Goal: Communication & Community: Connect with others

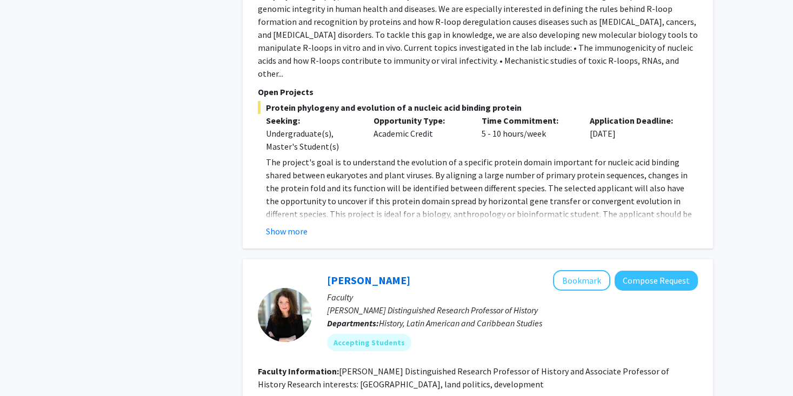
scroll to position [1002, 0]
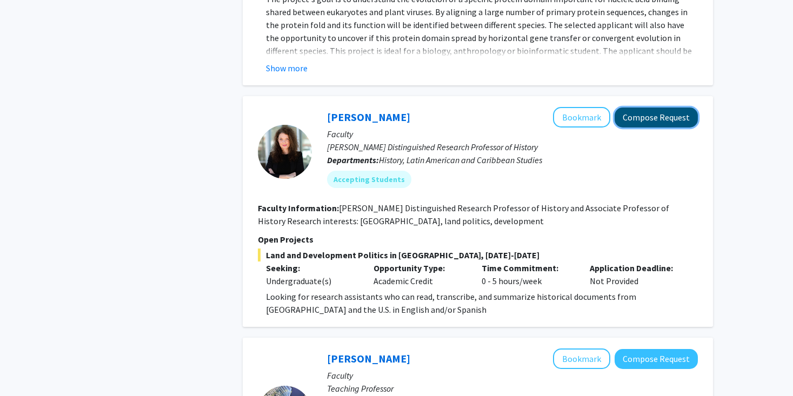
click at [653, 108] on button "Compose Request" at bounding box center [655, 118] width 83 height 20
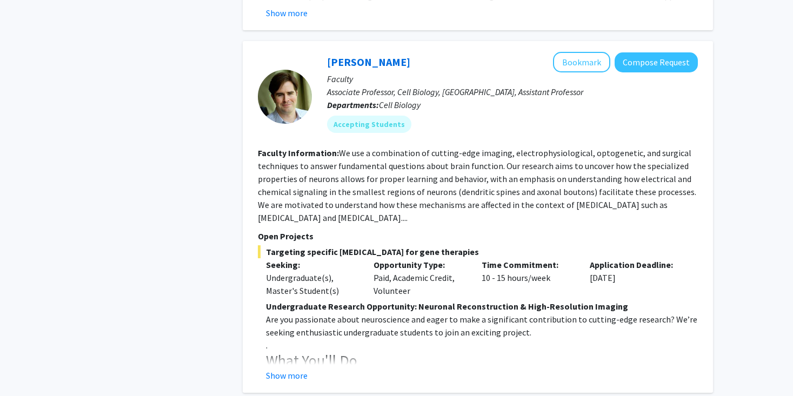
scroll to position [2091, 0]
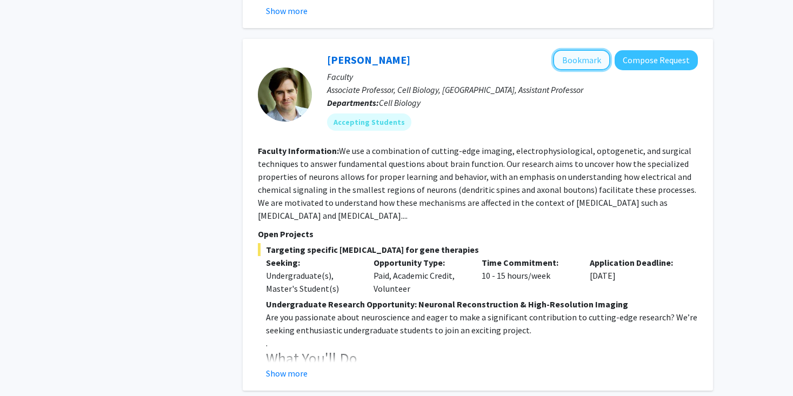
click at [593, 50] on button "Bookmark" at bounding box center [581, 60] width 57 height 21
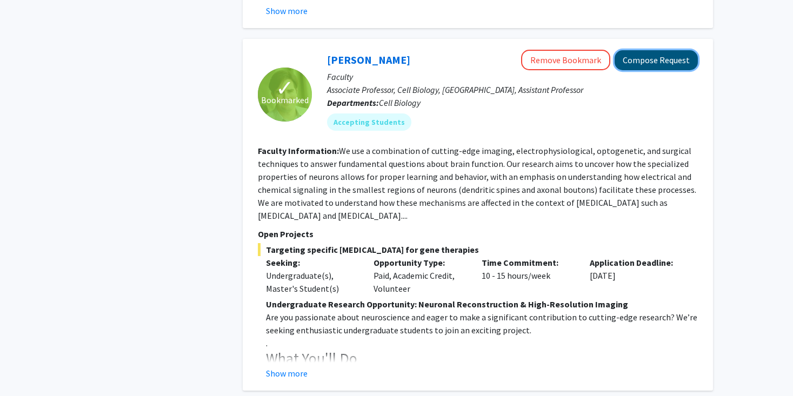
click at [645, 50] on button "Compose Request" at bounding box center [655, 60] width 83 height 20
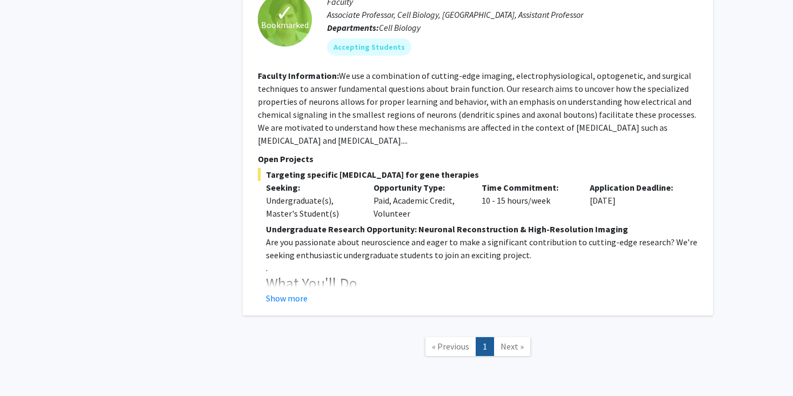
scroll to position [2060, 0]
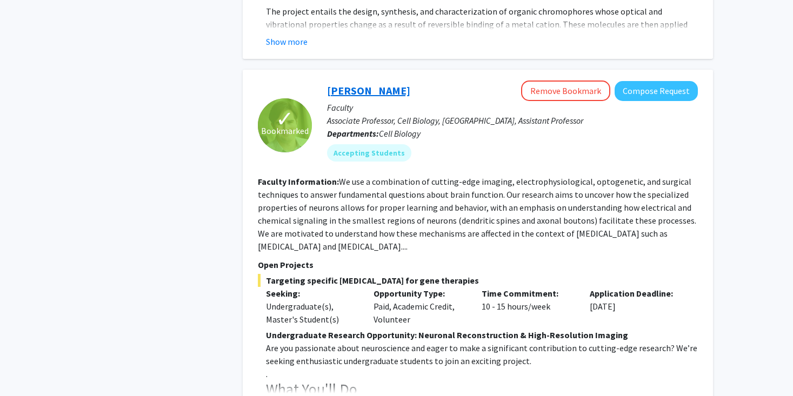
click at [353, 84] on link "[PERSON_NAME]" at bounding box center [368, 91] width 83 height 14
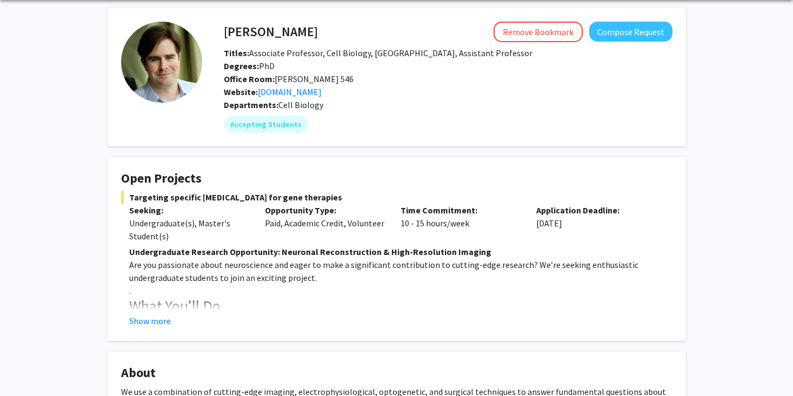
scroll to position [78, 0]
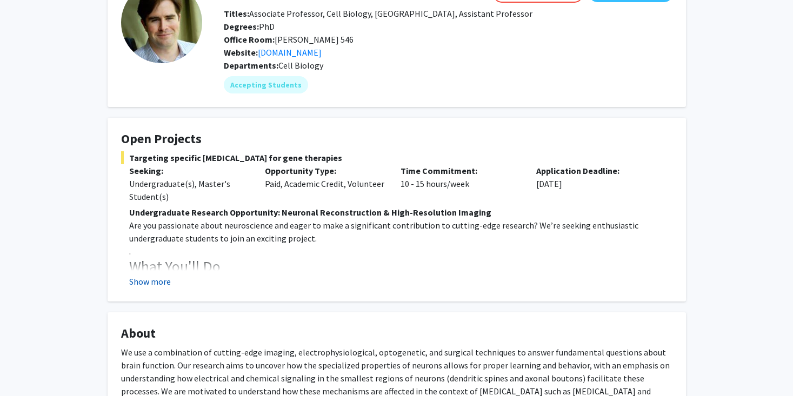
click at [157, 286] on button "Show more" at bounding box center [150, 281] width 42 height 13
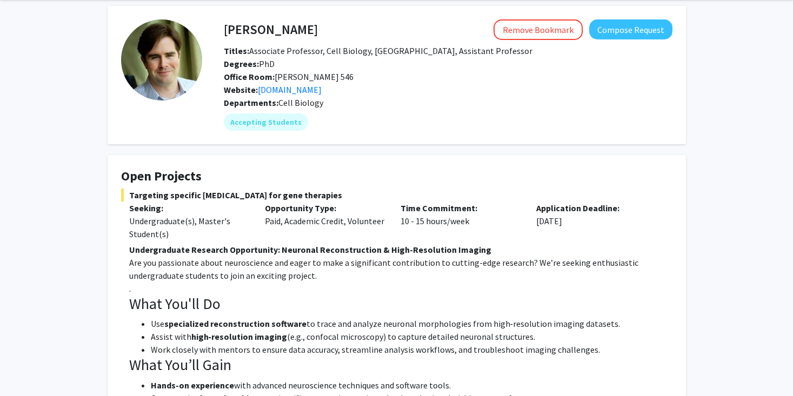
scroll to position [0, 0]
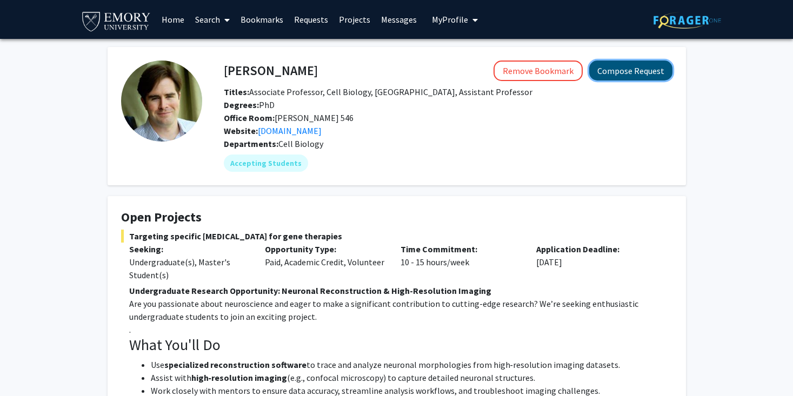
click at [608, 69] on button "Compose Request" at bounding box center [630, 71] width 83 height 20
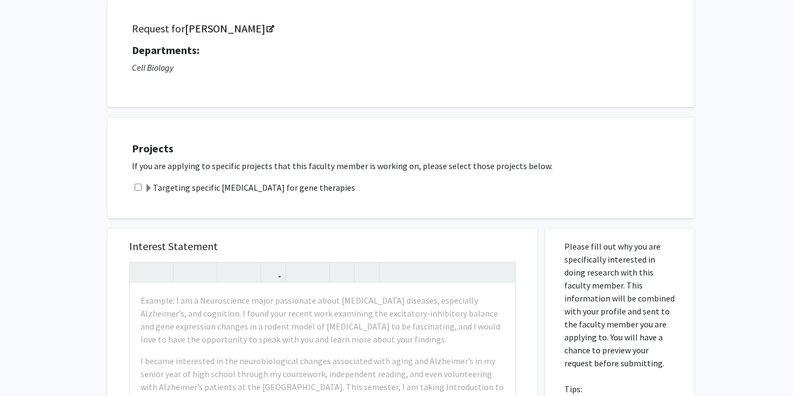
scroll to position [74, 0]
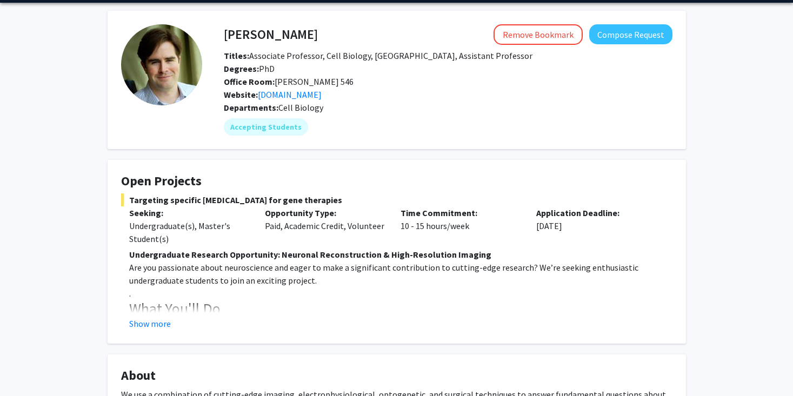
scroll to position [70, 0]
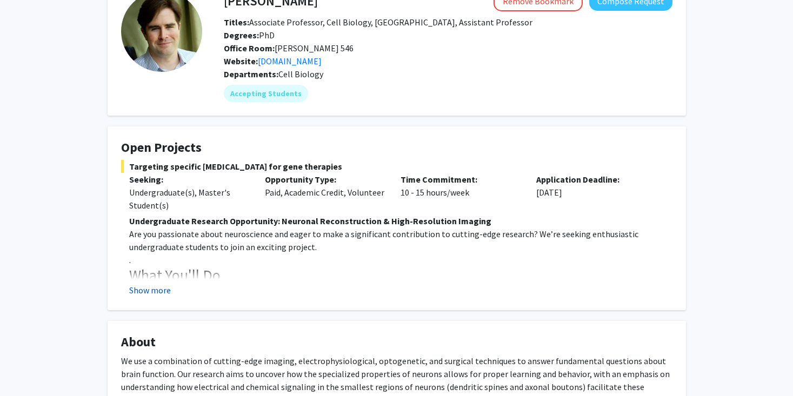
click at [138, 295] on button "Show more" at bounding box center [150, 290] width 42 height 13
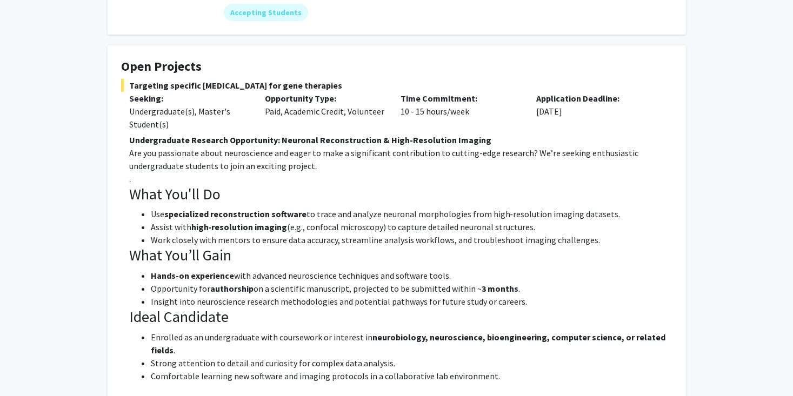
scroll to position [0, 0]
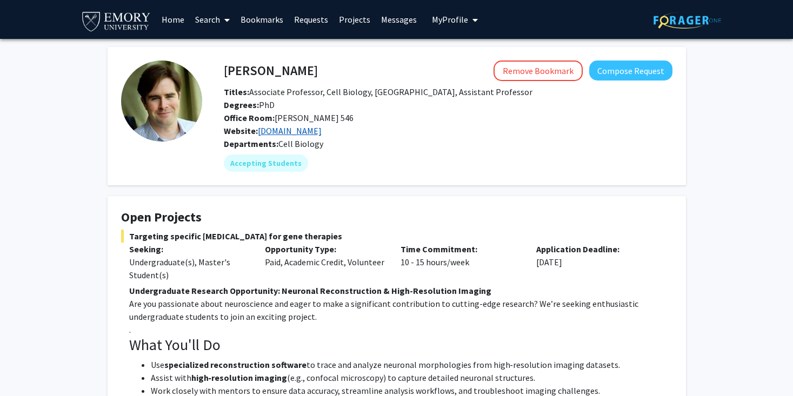
click at [267, 127] on link "[DOMAIN_NAME]" at bounding box center [290, 130] width 64 height 11
click at [136, 125] on img at bounding box center [161, 101] width 81 height 81
click at [230, 71] on h4 "[PERSON_NAME]" at bounding box center [271, 71] width 94 height 20
drag, startPoint x: 230, startPoint y: 71, endPoint x: 293, endPoint y: 69, distance: 62.7
click at [293, 70] on div "[PERSON_NAME] Remove Bookmark Compose Request" at bounding box center [448, 71] width 465 height 21
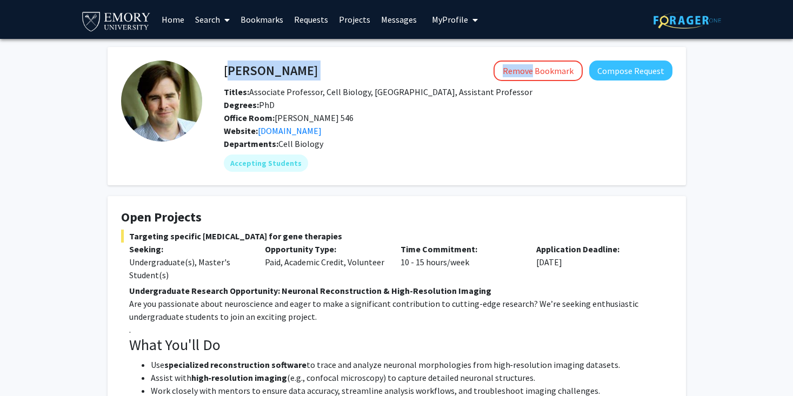
click at [318, 69] on div "Remove Bookmark Compose Request" at bounding box center [495, 71] width 354 height 21
click at [278, 69] on h4 "[PERSON_NAME]" at bounding box center [271, 71] width 94 height 20
drag, startPoint x: 278, startPoint y: 69, endPoint x: 241, endPoint y: 69, distance: 37.3
click at [241, 69] on h4 "[PERSON_NAME]" at bounding box center [271, 71] width 94 height 20
copy h4 "[PERSON_NAME]"
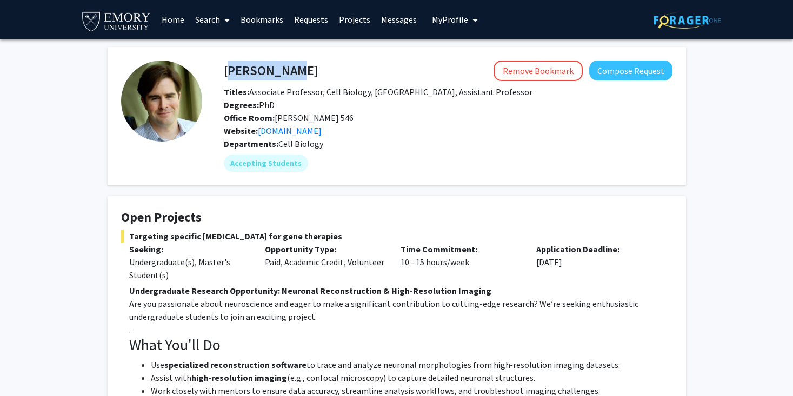
scroll to position [2, 0]
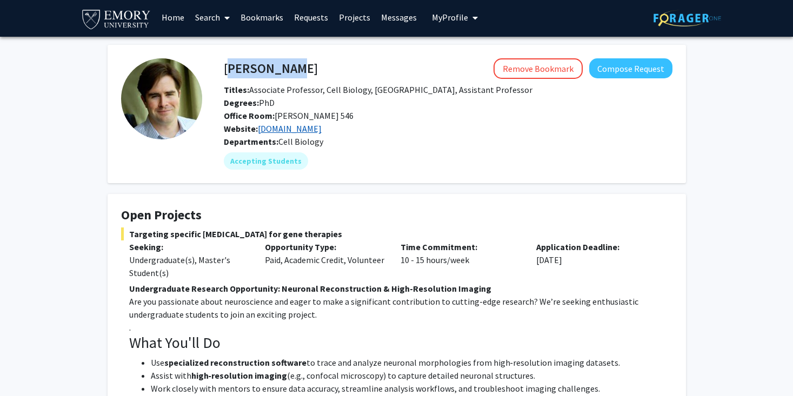
click at [292, 130] on link "[DOMAIN_NAME]" at bounding box center [290, 128] width 64 height 11
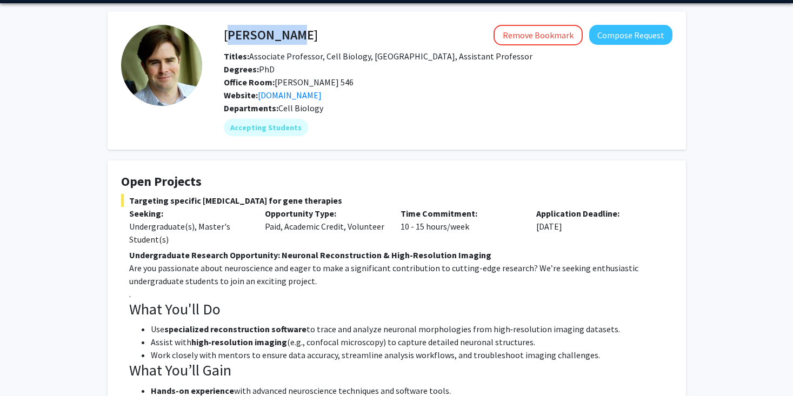
scroll to position [0, 0]
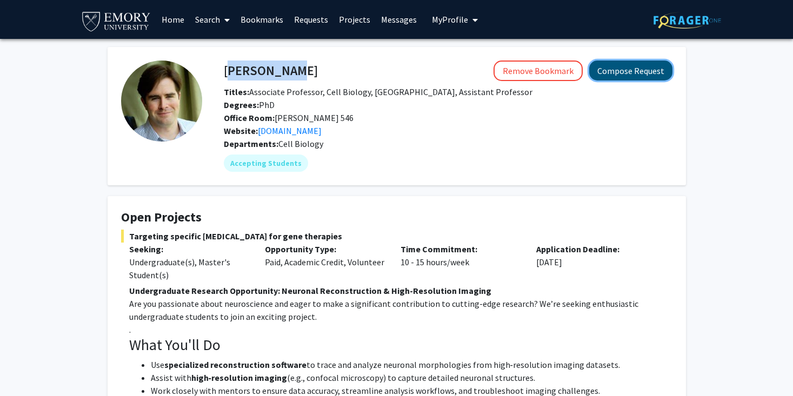
click at [605, 69] on button "Compose Request" at bounding box center [630, 71] width 83 height 20
